Goal: Task Accomplishment & Management: Manage account settings

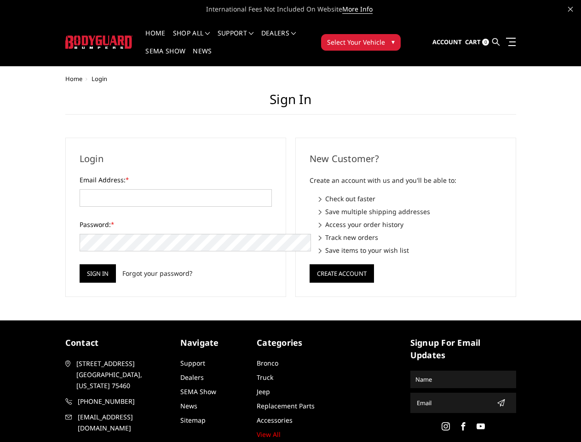
click at [291, 221] on div "New Customer? Create an account with us and you'll be able to: Check out faster…" at bounding box center [406, 217] width 230 height 159
click at [248, 33] on li "Support FAQ Install Instructions Shipping Warranty Terms & Conditions Cancellat…" at bounding box center [236, 39] width 44 height 18
click at [248, 39] on li "Support FAQ Install Instructions Shipping Warranty Terms & Conditions Cancellat…" at bounding box center [236, 39] width 44 height 18
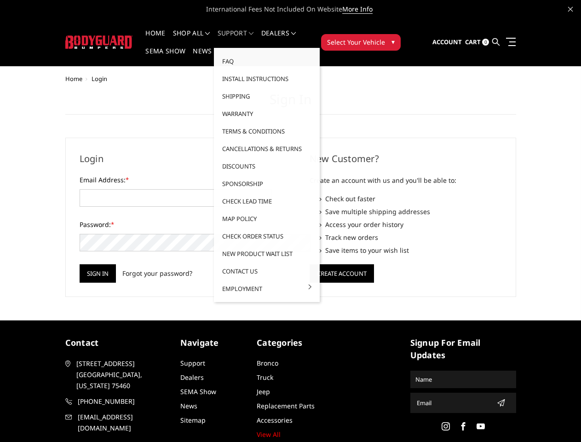
click at [385, 37] on span "Select Your Vehicle" at bounding box center [356, 42] width 58 height 10
click at [80, 264] on input "Sign in" at bounding box center [98, 273] width 36 height 18
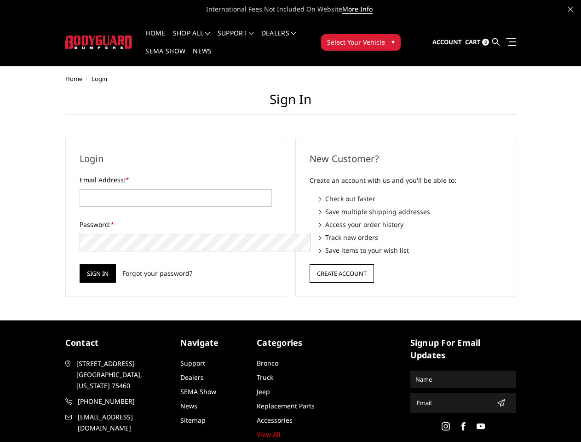
click at [341, 264] on button "Create Account" at bounding box center [342, 273] width 64 height 18
click at [497, 399] on icon "submit" at bounding box center [500, 402] width 7 height 7
